Goal: Information Seeking & Learning: Learn about a topic

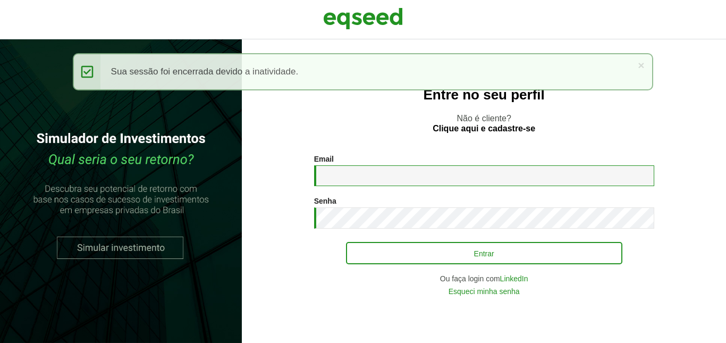
type input "**********"
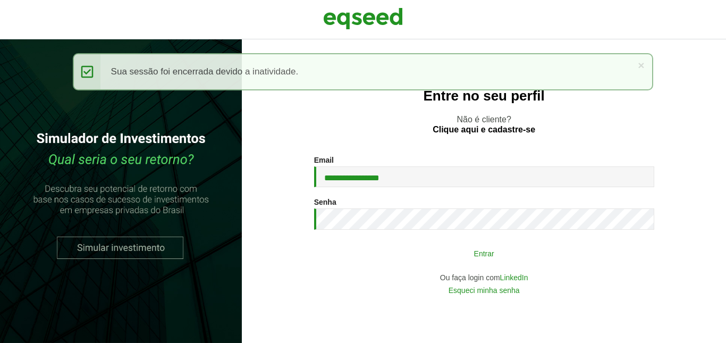
click at [472, 260] on button "Entrar" at bounding box center [484, 253] width 276 height 20
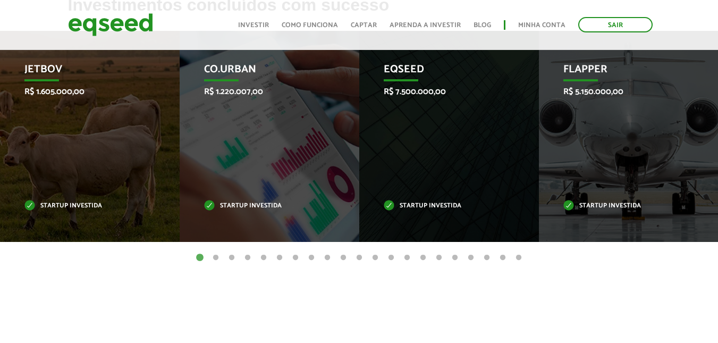
scroll to position [372, 0]
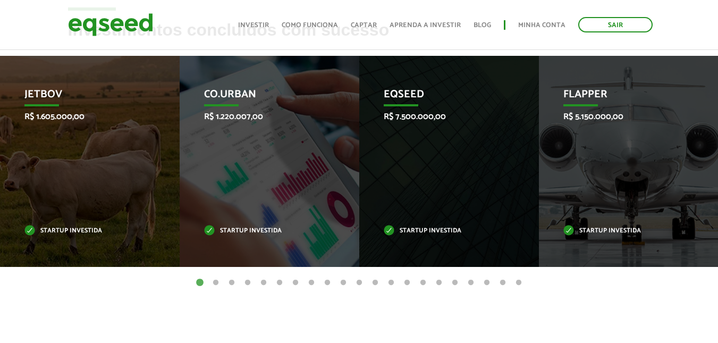
click at [216, 282] on button "2" at bounding box center [216, 283] width 11 height 11
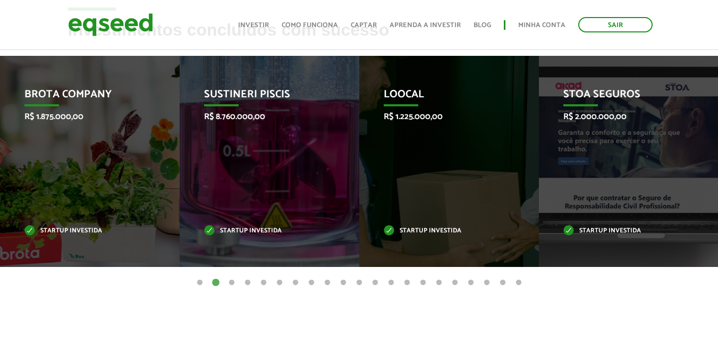
click at [230, 282] on button "3" at bounding box center [231, 283] width 11 height 11
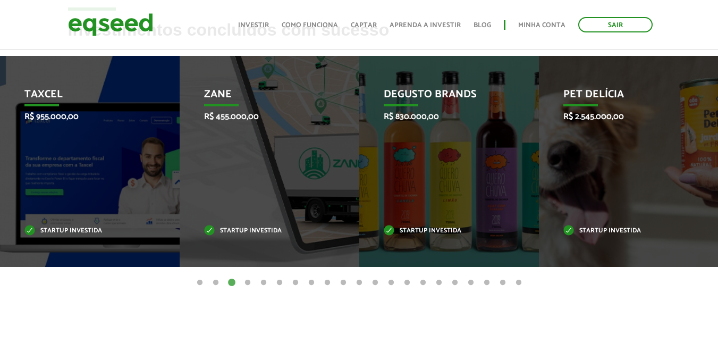
click at [248, 283] on button "4" at bounding box center [247, 283] width 11 height 11
